Goal: Task Accomplishment & Management: Manage account settings

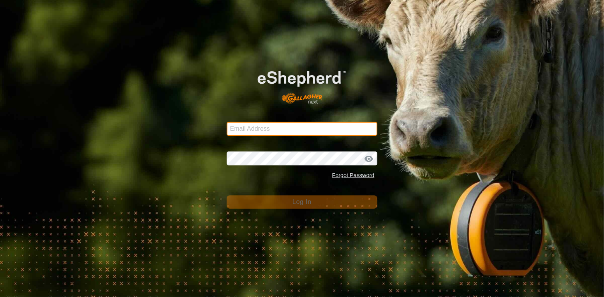
type input "[EMAIL_ADDRESS][DOMAIN_NAME]"
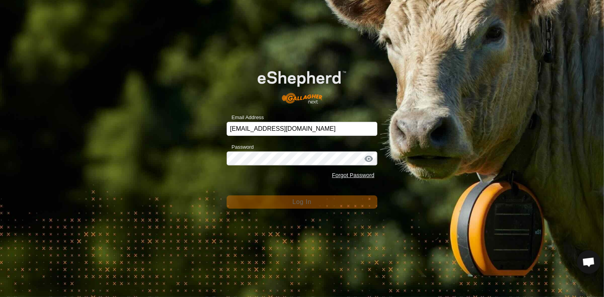
click at [303, 210] on div "Email Address [EMAIL_ADDRESS][DOMAIN_NAME] Password Forgot Password Log In" at bounding box center [302, 148] width 604 height 297
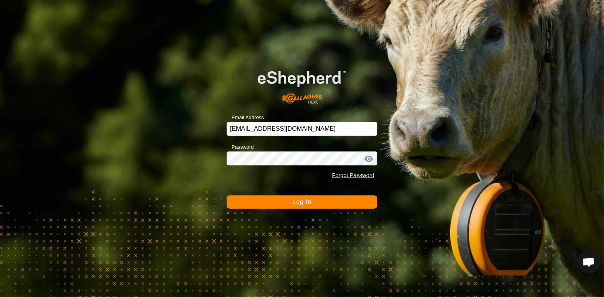
click at [302, 209] on button "Log In" at bounding box center [302, 202] width 151 height 13
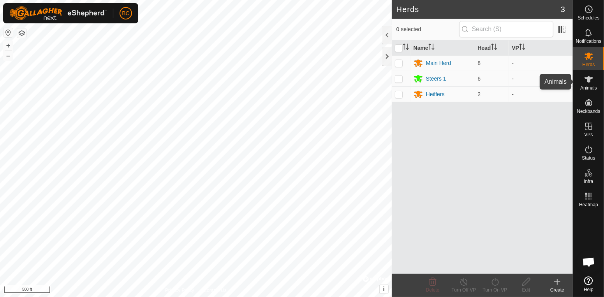
click at [593, 81] on icon at bounding box center [588, 79] width 9 height 9
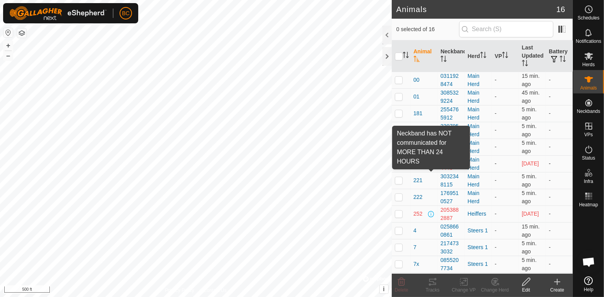
click at [434, 166] on span at bounding box center [431, 164] width 6 height 6
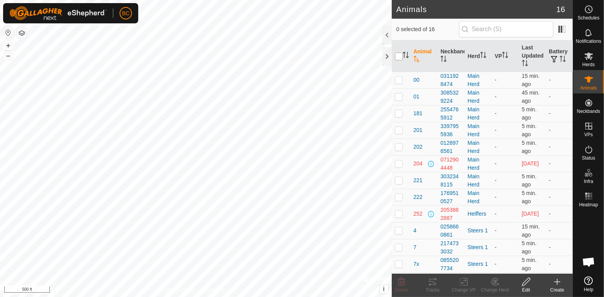
click at [398, 60] on input "checkbox" at bounding box center [399, 57] width 8 height 8
checkbox input "true"
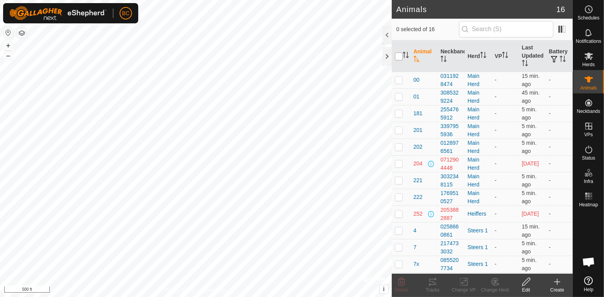
checkbox input "true"
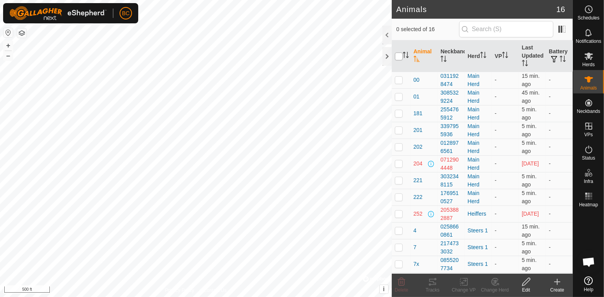
checkbox input "true"
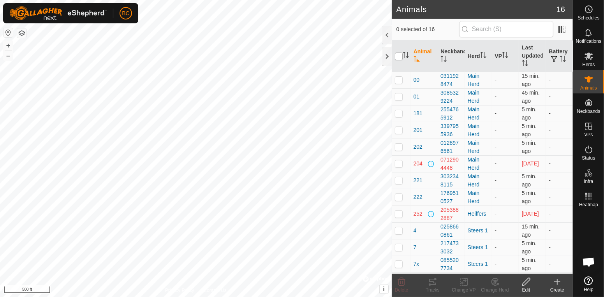
checkbox input "true"
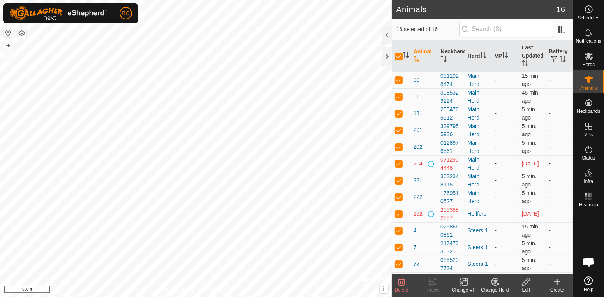
click at [398, 167] on p-checkbox at bounding box center [399, 164] width 8 height 6
checkbox input "false"
click at [399, 217] on p-checkbox at bounding box center [399, 214] width 8 height 6
checkbox input "false"
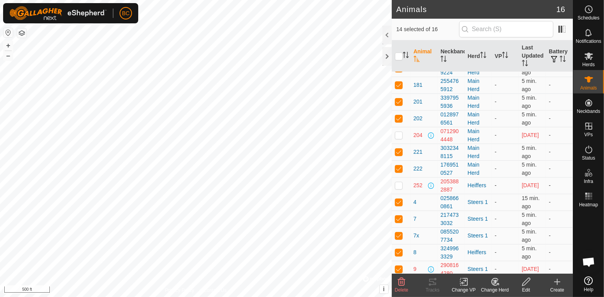
scroll to position [34, 0]
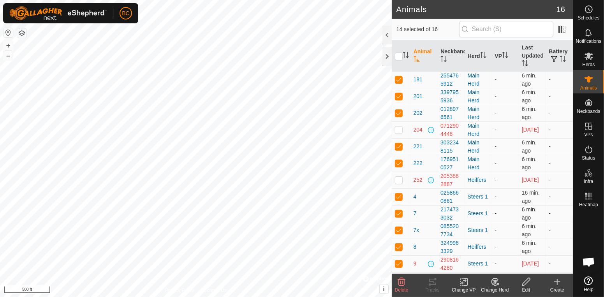
click at [401, 217] on p-checkbox at bounding box center [399, 213] width 8 height 6
checkbox input "false"
click at [400, 231] on p-checkbox at bounding box center [399, 230] width 8 height 6
checkbox input "false"
click at [401, 251] on td at bounding box center [401, 247] width 19 height 17
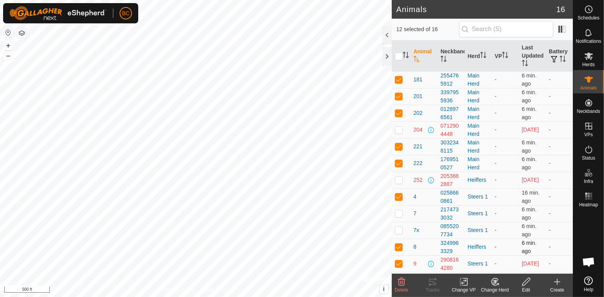
checkbox input "false"
click at [398, 270] on td at bounding box center [401, 264] width 19 height 17
checkbox input "false"
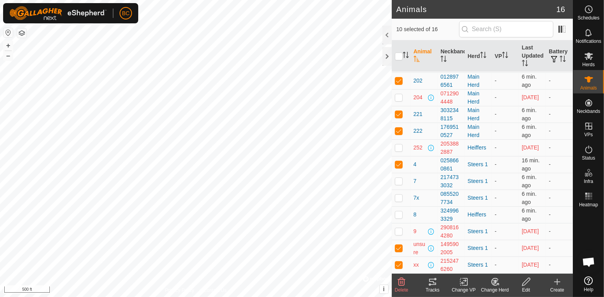
click at [402, 249] on p-checkbox at bounding box center [399, 248] width 8 height 6
checkbox input "false"
click at [401, 265] on p-checkbox at bounding box center [399, 265] width 8 height 6
checkbox input "false"
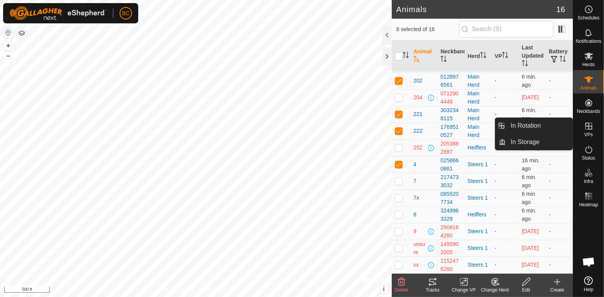
click at [594, 132] on div "VPs" at bounding box center [589, 128] width 31 height 23
click at [509, 125] on link "In Rotation" at bounding box center [539, 126] width 67 height 16
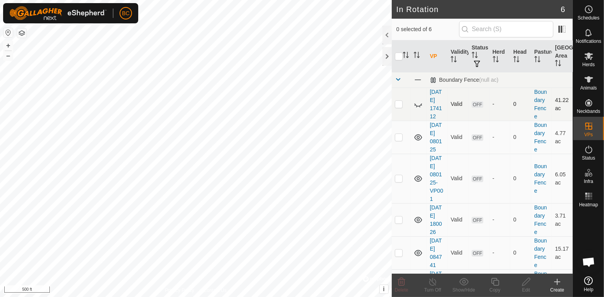
click at [418, 109] on icon at bounding box center [418, 104] width 9 height 9
click at [399, 109] on td at bounding box center [401, 104] width 19 height 33
checkbox input "false"
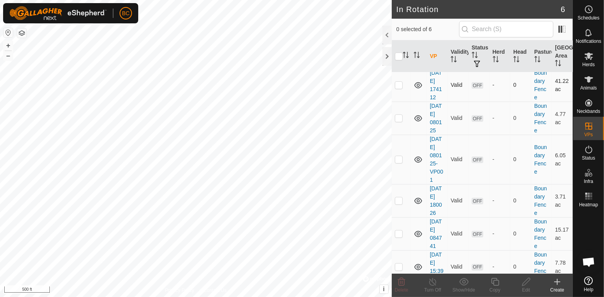
scroll to position [30, 0]
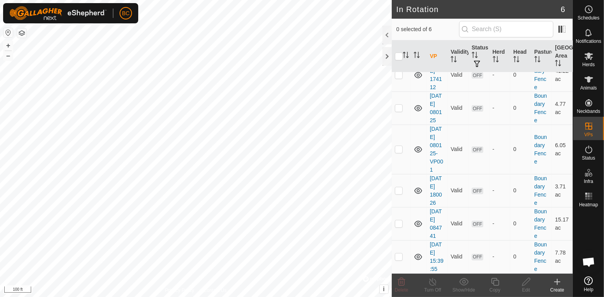
click at [561, 282] on icon at bounding box center [557, 281] width 9 height 9
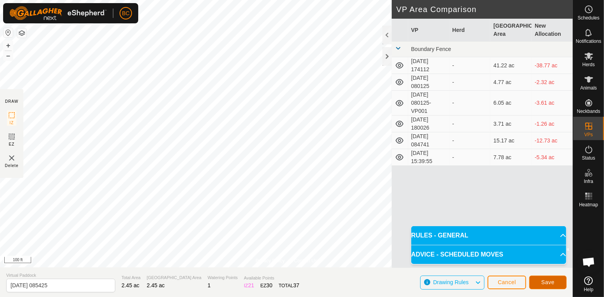
click at [540, 287] on button "Save" at bounding box center [548, 283] width 37 height 14
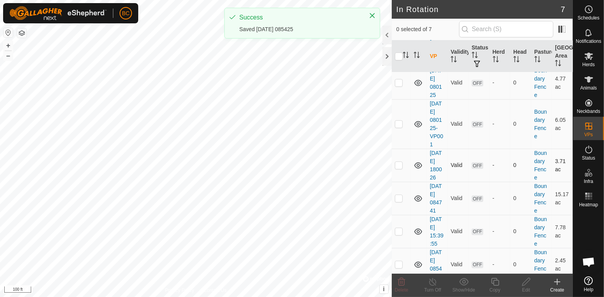
scroll to position [64, 0]
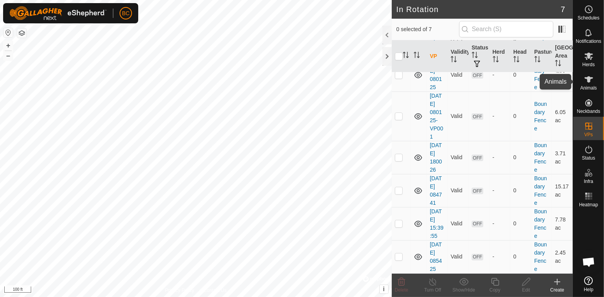
click at [593, 84] on es-animals-svg-icon at bounding box center [589, 79] width 14 height 12
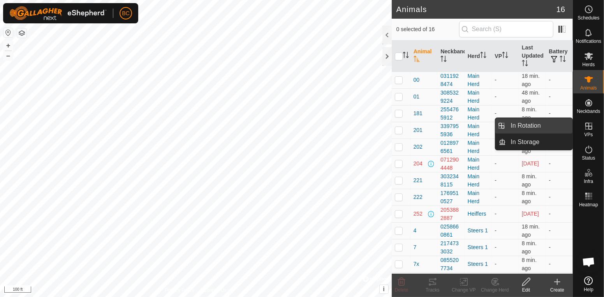
click at [557, 128] on link "In Rotation" at bounding box center [539, 126] width 67 height 16
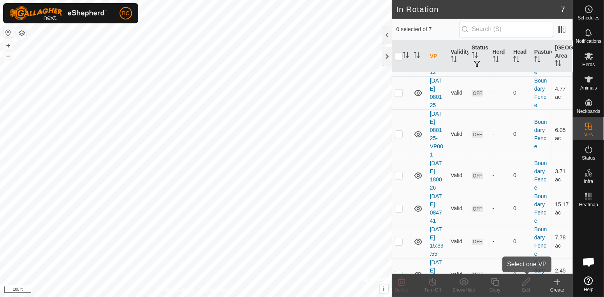
scroll to position [64, 0]
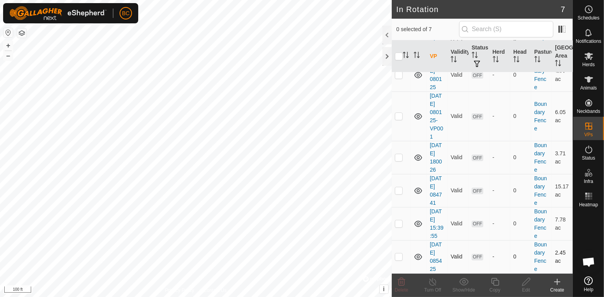
click at [402, 260] on td at bounding box center [401, 256] width 19 height 33
checkbox input "true"
click at [528, 284] on icon at bounding box center [527, 281] width 10 height 9
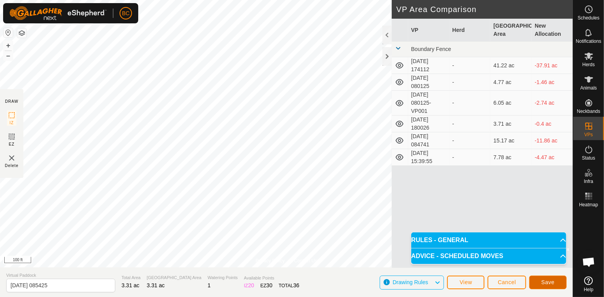
click at [555, 284] on button "Save" at bounding box center [548, 283] width 37 height 14
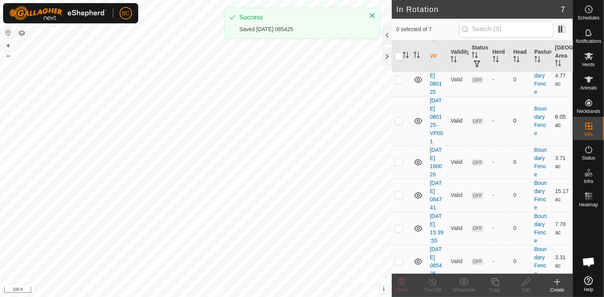
scroll to position [64, 0]
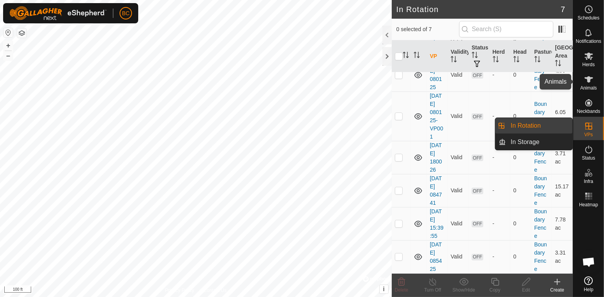
click at [585, 86] on span "Animals" at bounding box center [589, 88] width 17 height 5
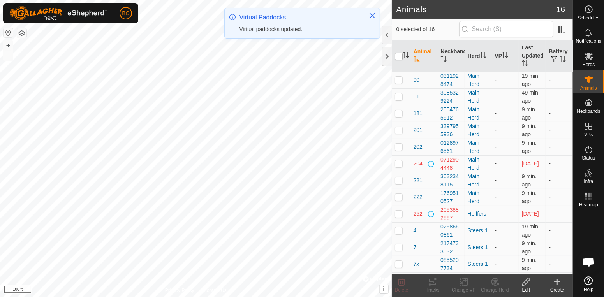
click at [401, 60] on input "checkbox" at bounding box center [399, 57] width 8 height 8
checkbox input "true"
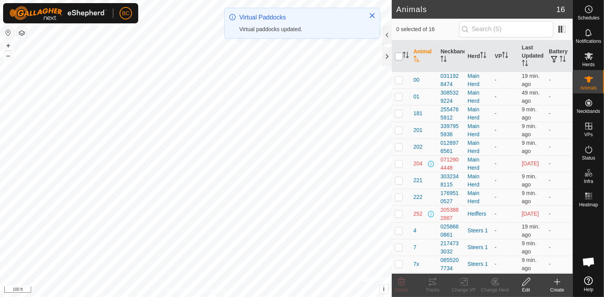
checkbox input "true"
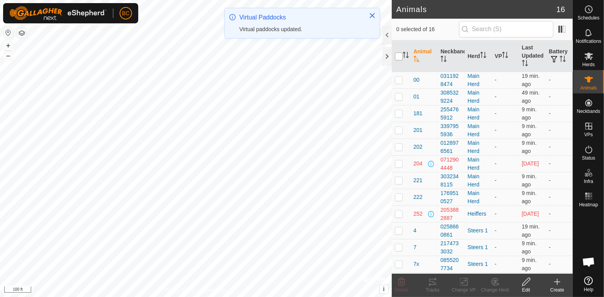
checkbox input "true"
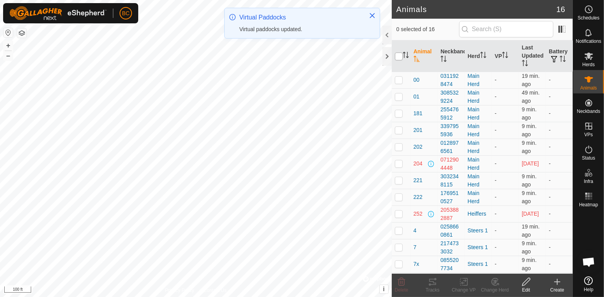
checkbox input "true"
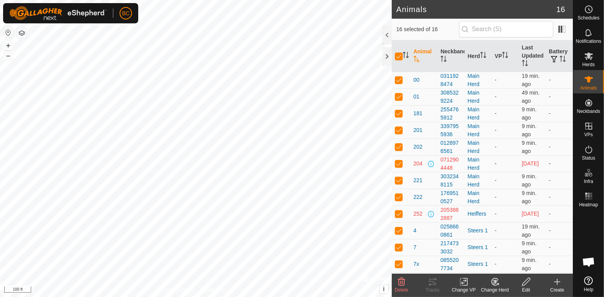
click at [398, 167] on p-checkbox at bounding box center [399, 164] width 8 height 6
checkbox input "false"
click at [397, 216] on p-checkbox at bounding box center [399, 214] width 8 height 6
checkbox input "false"
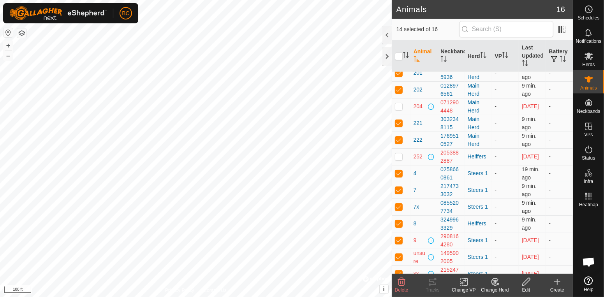
scroll to position [67, 0]
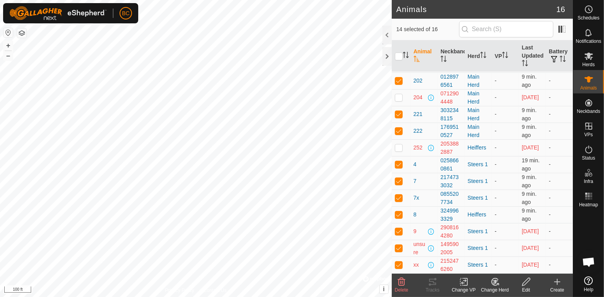
click at [401, 231] on p-checkbox at bounding box center [399, 231] width 8 height 6
checkbox input "false"
click at [398, 215] on p-checkbox at bounding box center [399, 215] width 8 height 6
checkbox input "false"
click at [401, 197] on p-checkbox at bounding box center [399, 198] width 8 height 6
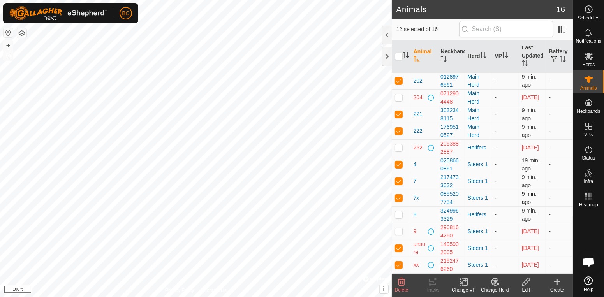
checkbox input "false"
click at [397, 187] on td at bounding box center [401, 181] width 19 height 17
checkbox input "false"
click at [398, 255] on td at bounding box center [401, 248] width 19 height 17
checkbox input "false"
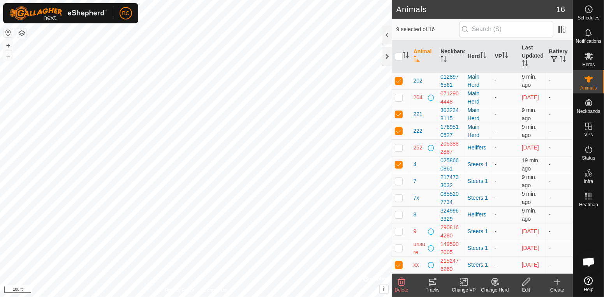
click at [401, 265] on p-checkbox at bounding box center [399, 265] width 8 height 6
checkbox input "false"
click at [457, 281] on change-vp-svg-icon at bounding box center [463, 281] width 31 height 9
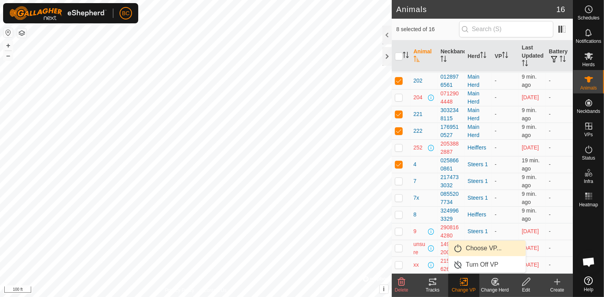
click at [459, 248] on link "Choose VP..." at bounding box center [487, 249] width 77 height 16
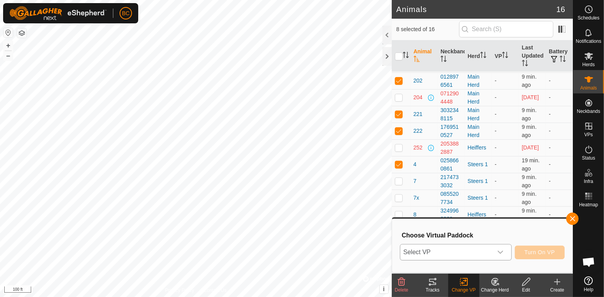
click at [466, 252] on span "Select VP" at bounding box center [447, 253] width 92 height 16
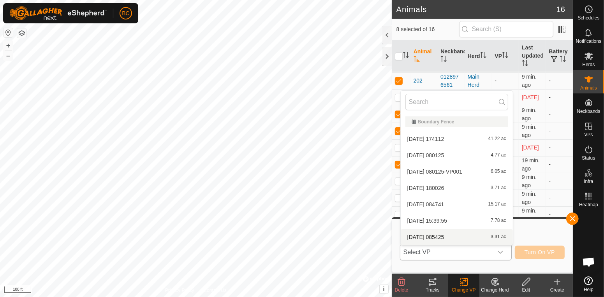
click at [461, 236] on li "[DATE] 085425 3.31 ac" at bounding box center [457, 237] width 112 height 16
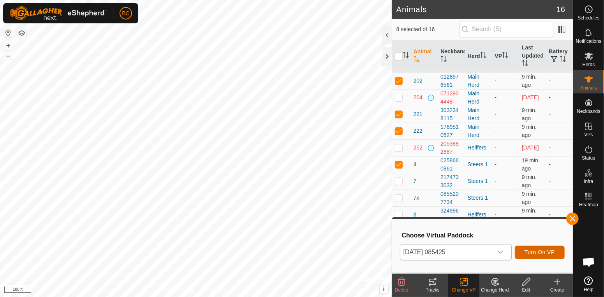
click at [529, 252] on span "Turn On VP" at bounding box center [540, 252] width 30 height 6
